Goal: Task Accomplishment & Management: Manage account settings

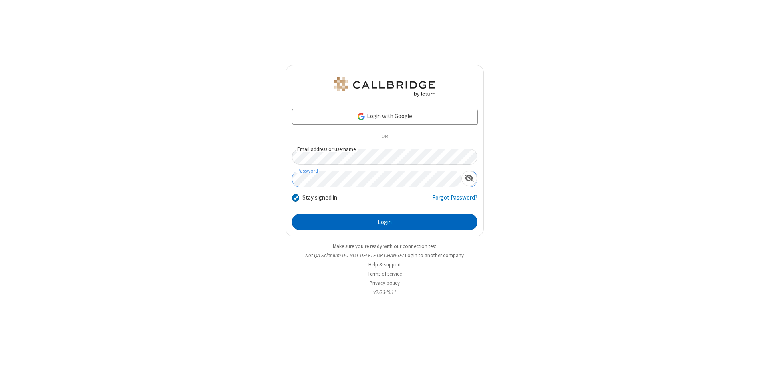
click at [384, 222] on button "Login" at bounding box center [384, 222] width 185 height 16
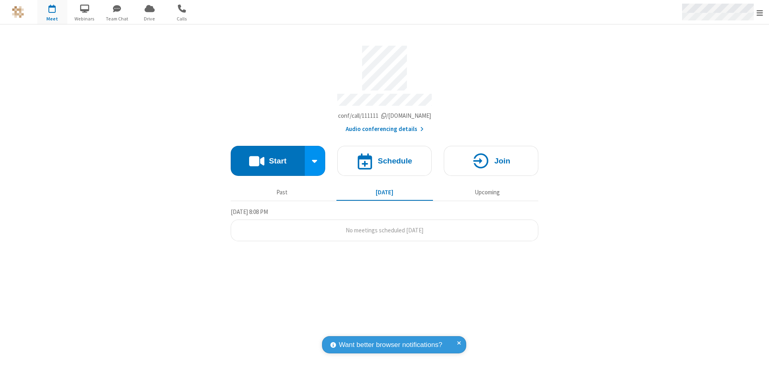
click at [760, 12] on span "Open menu" at bounding box center [759, 13] width 6 height 8
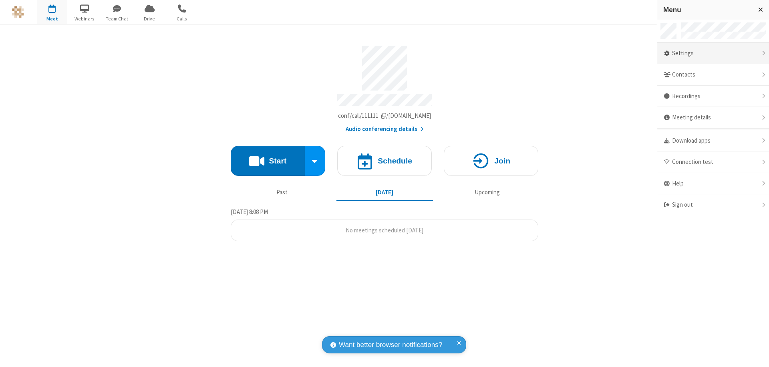
click at [713, 53] on div "Settings" at bounding box center [713, 54] width 112 height 22
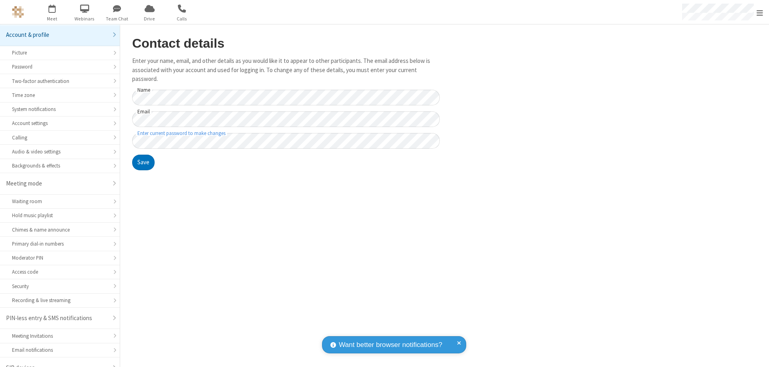
scroll to position [11, 0]
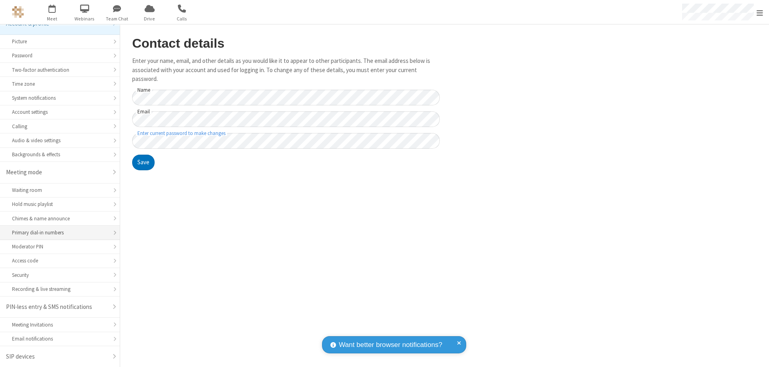
click at [57, 233] on div "Primary dial-in numbers" at bounding box center [60, 233] width 96 height 8
